Goal: Task Accomplishment & Management: Manage account settings

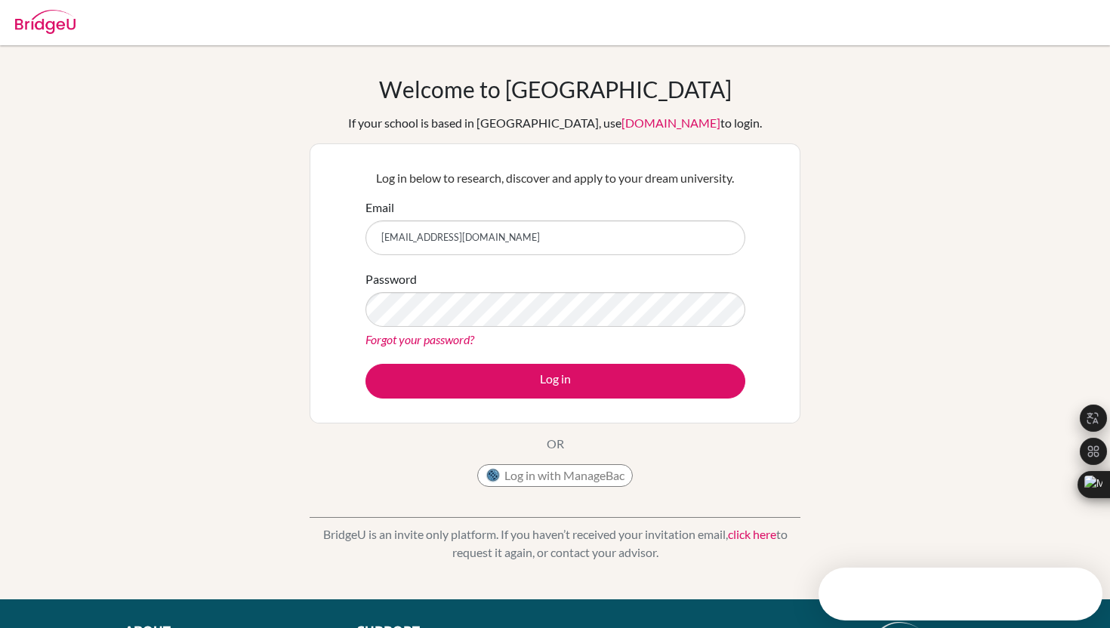
type input "[EMAIL_ADDRESS][DOMAIN_NAME]"
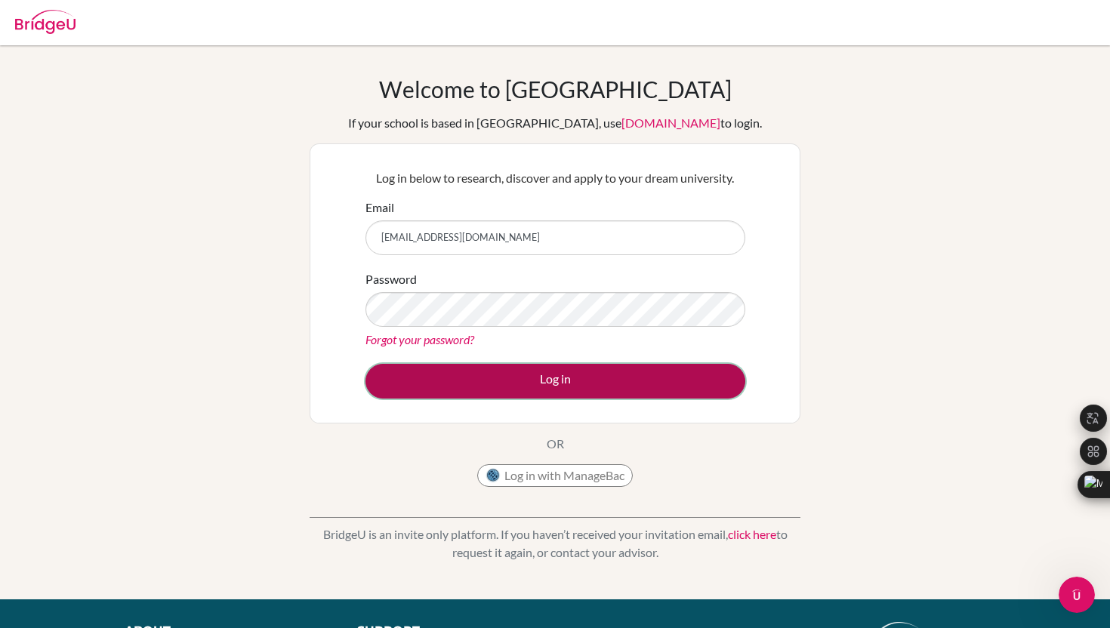
click at [456, 388] on button "Log in" at bounding box center [556, 381] width 380 height 35
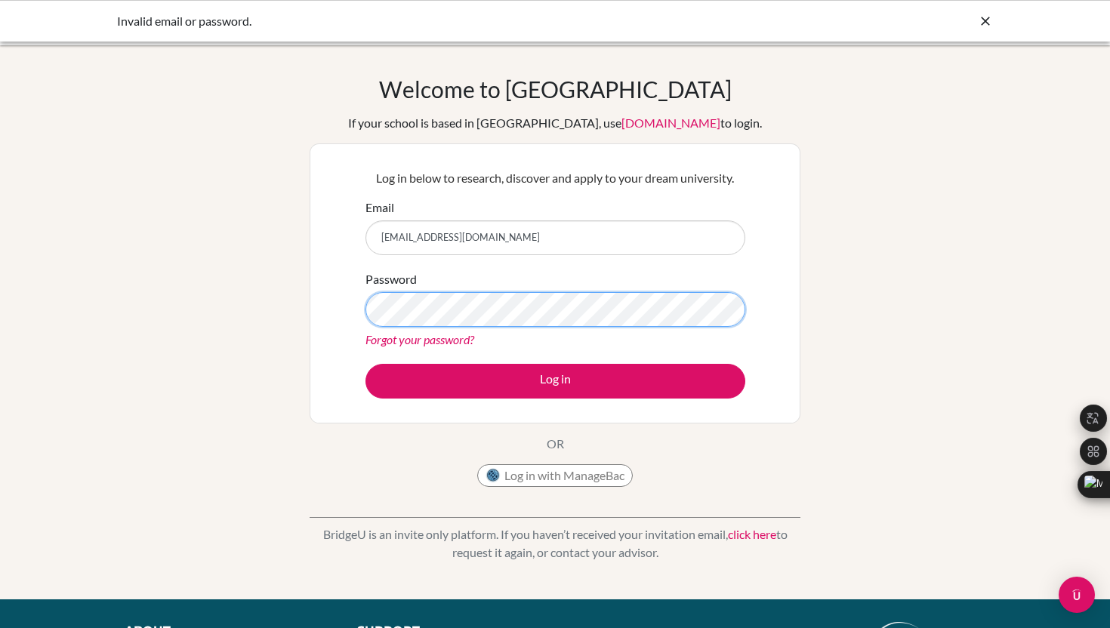
click at [366, 364] on button "Log in" at bounding box center [556, 381] width 380 height 35
click at [225, 282] on div "Welcome to BridgeU If your school is based in China, use app.bridge-u.com.cn to…" at bounding box center [555, 323] width 1110 height 494
click at [988, 20] on icon at bounding box center [985, 21] width 15 height 15
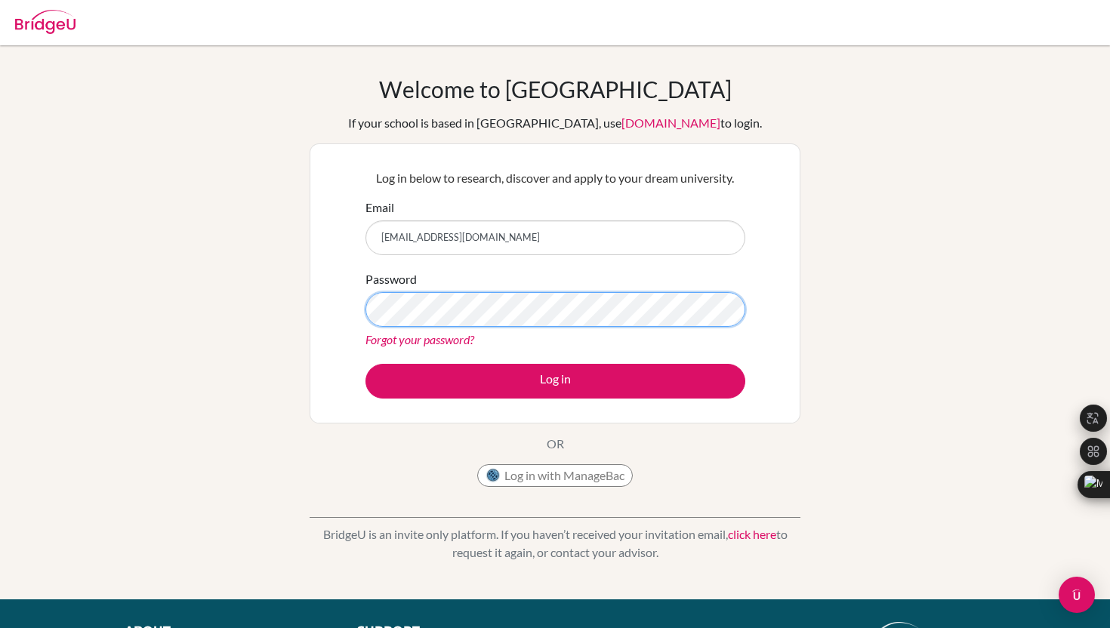
click at [366, 364] on button "Log in" at bounding box center [556, 381] width 380 height 35
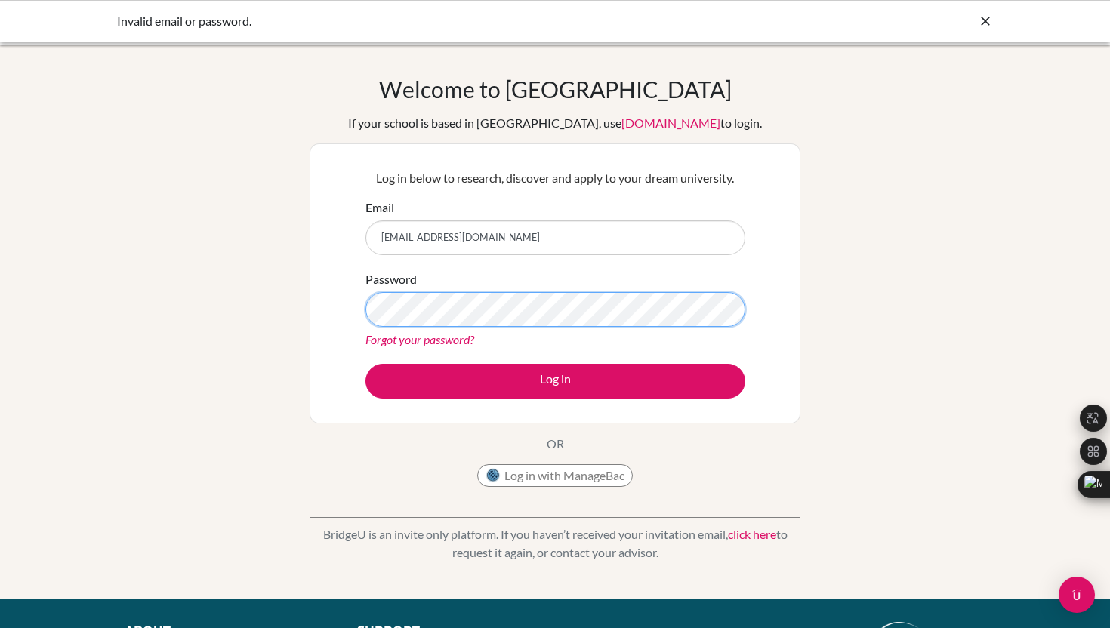
click at [366, 364] on button "Log in" at bounding box center [556, 381] width 380 height 35
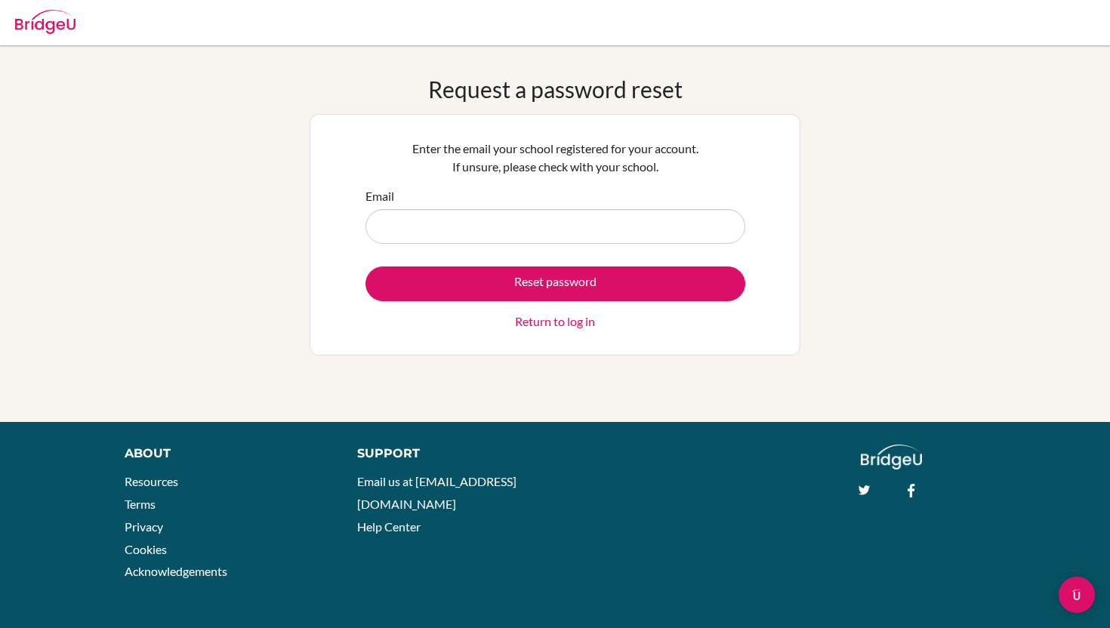
click at [448, 229] on input "Email" at bounding box center [556, 226] width 380 height 35
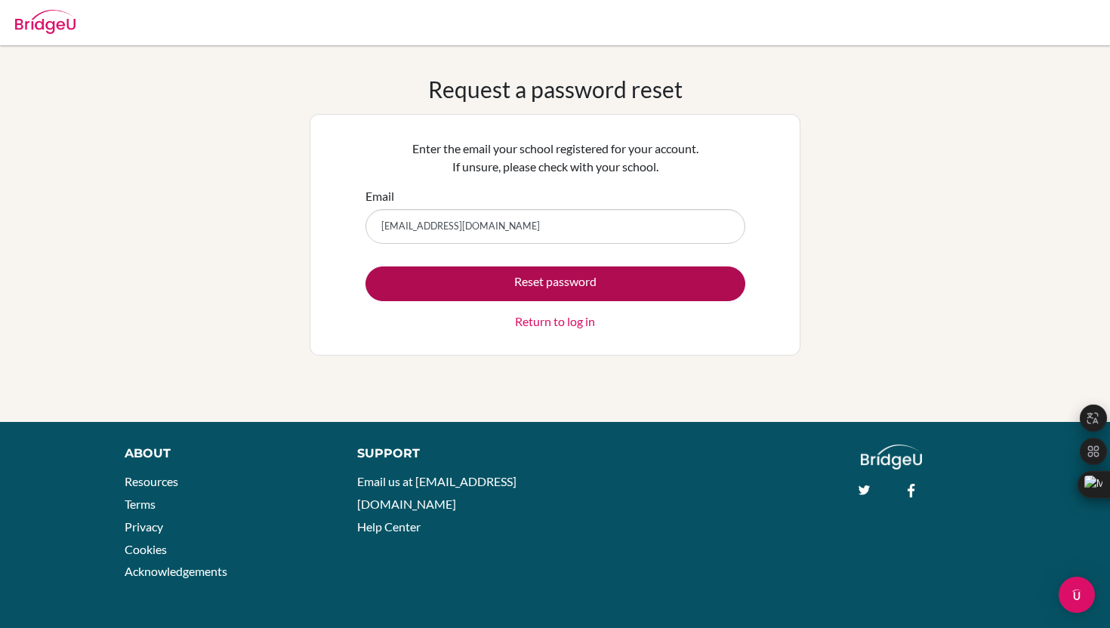
type input "[EMAIL_ADDRESS][DOMAIN_NAME]"
click at [480, 282] on button "Reset password" at bounding box center [556, 284] width 380 height 35
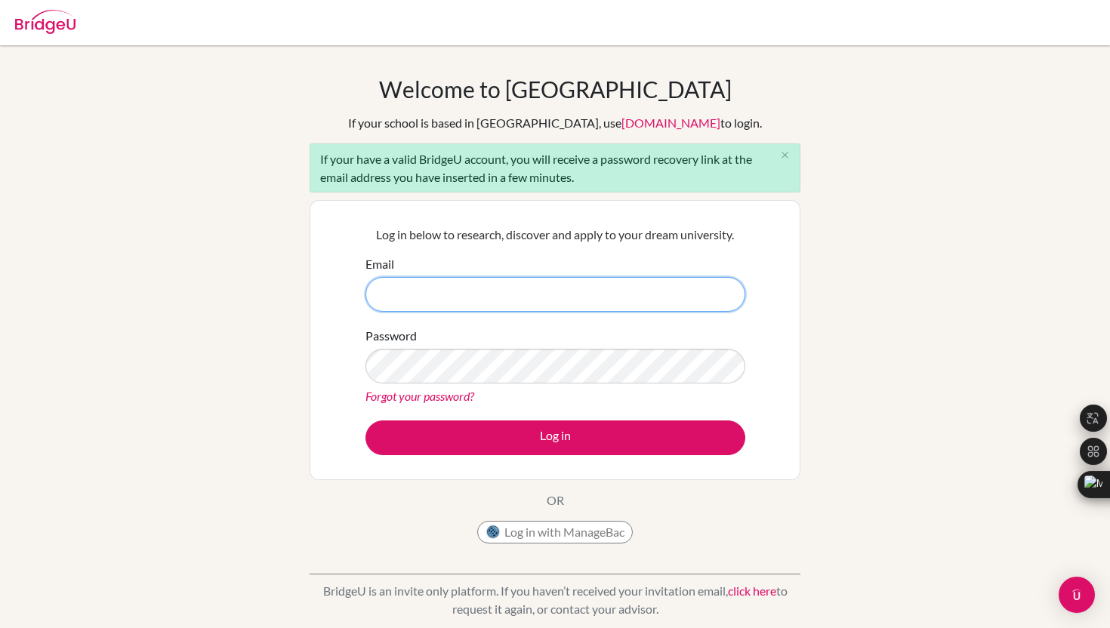
click at [468, 288] on input "Email" at bounding box center [556, 294] width 380 height 35
type input "[PERSON_NAME][EMAIL_ADDRESS][PERSON_NAME][DOMAIN_NAME]"
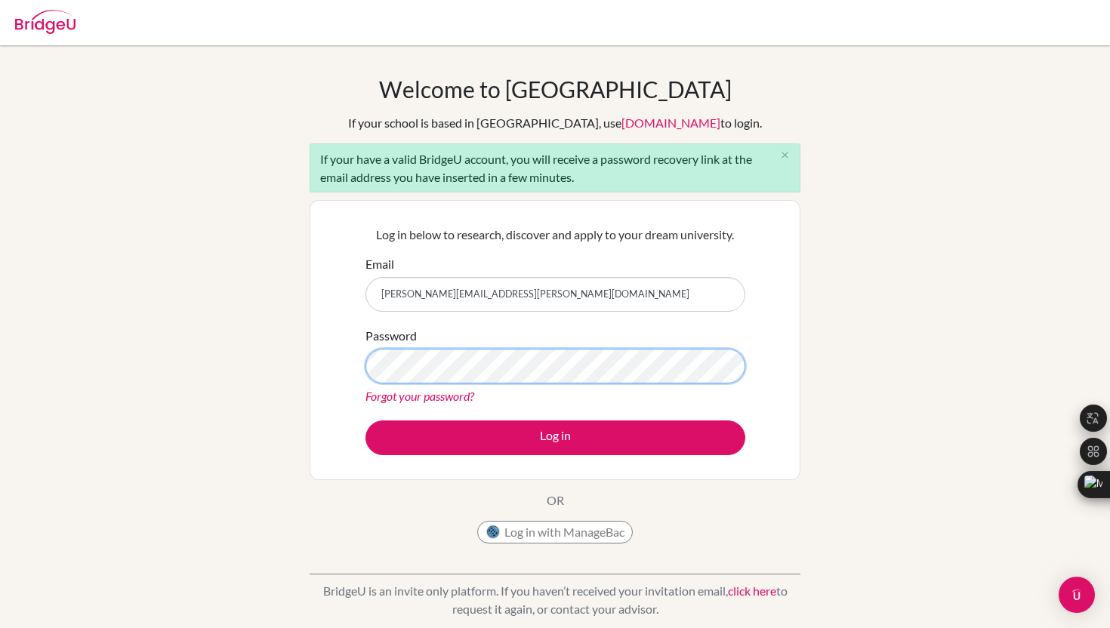
click at [366, 421] on button "Log in" at bounding box center [556, 438] width 380 height 35
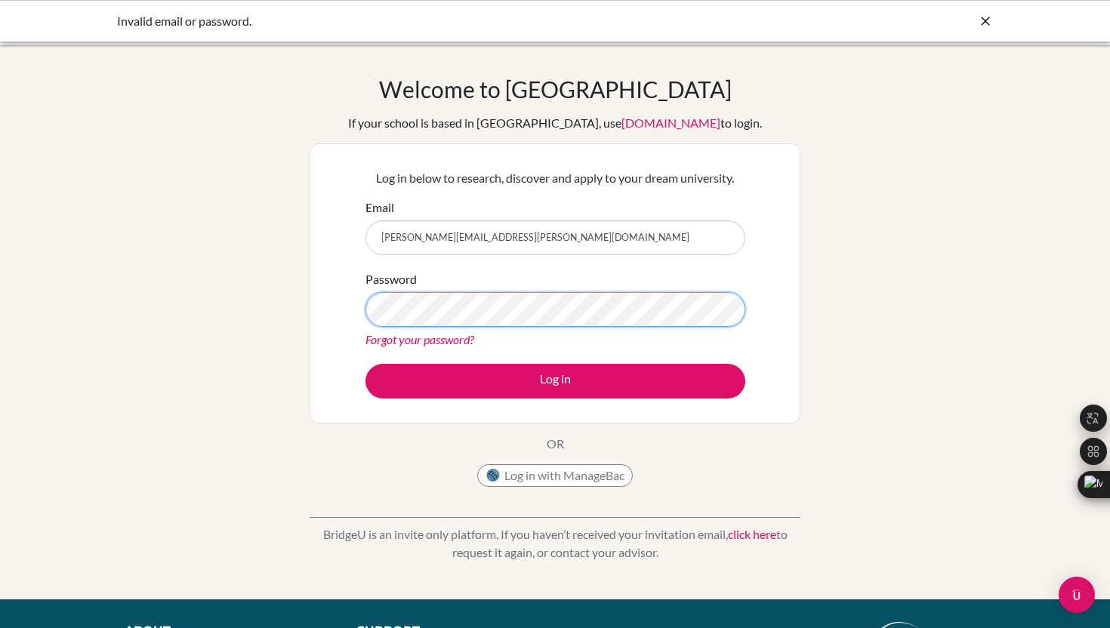
click at [353, 307] on div "Log in below to research, discover and apply to your dream university. Email ju…" at bounding box center [555, 283] width 491 height 280
click at [366, 364] on button "Log in" at bounding box center [556, 381] width 380 height 35
